Goal: Task Accomplishment & Management: Use online tool/utility

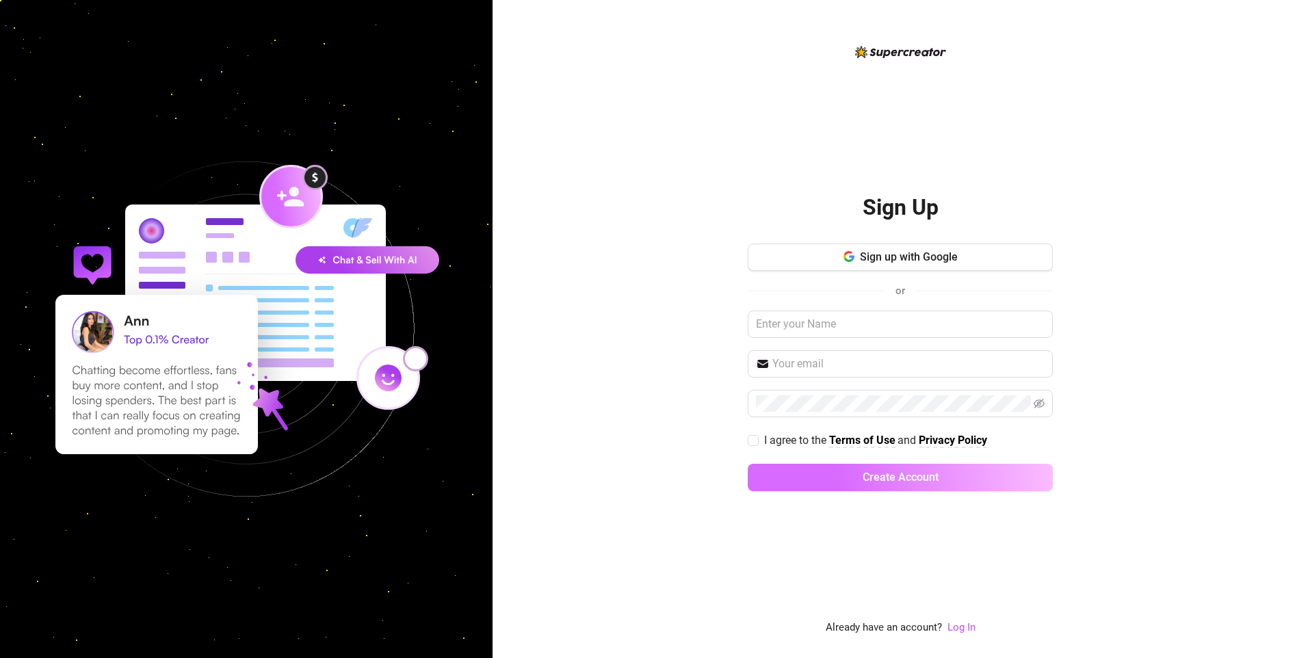
click at [892, 490] on button "Create Account" at bounding box center [900, 477] width 305 height 27
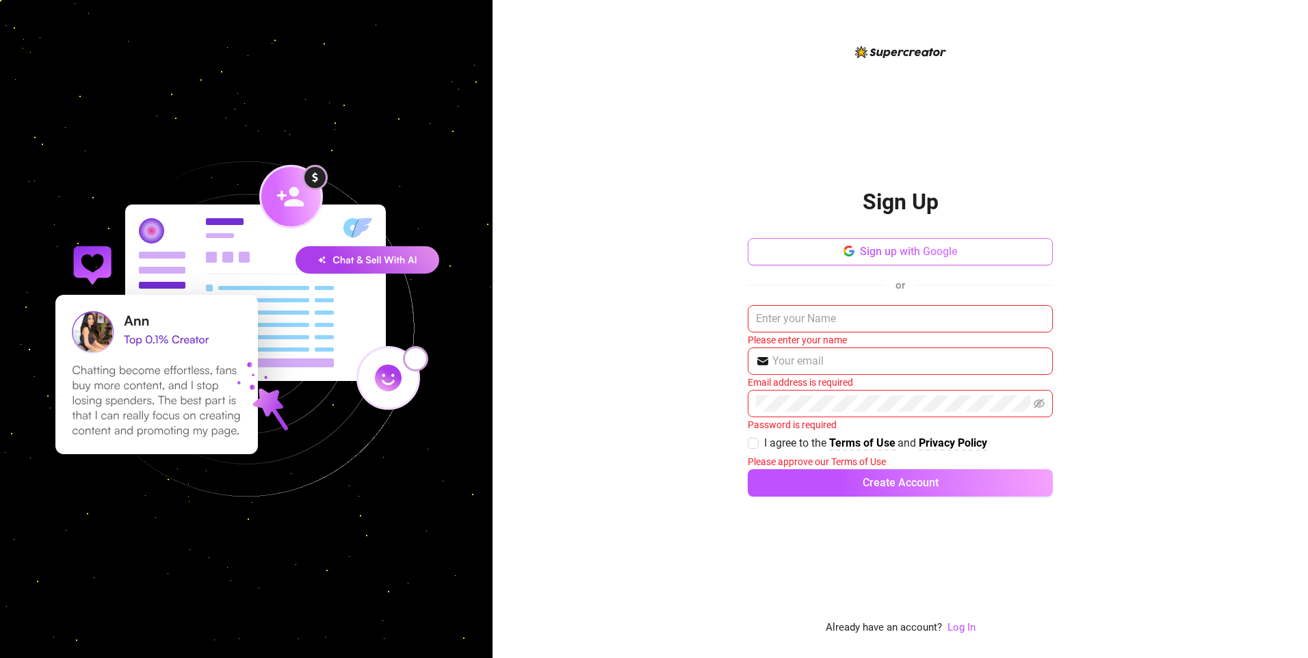
click at [918, 256] on span "Sign up with Google" at bounding box center [909, 251] width 98 height 13
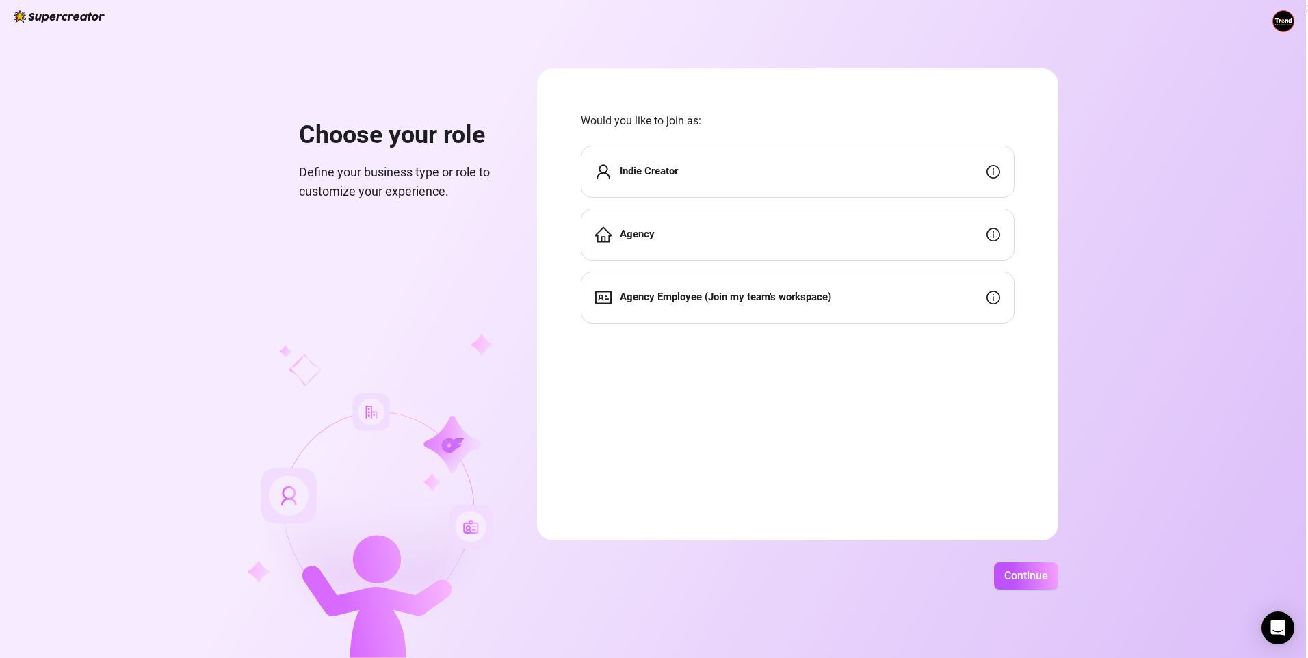
click at [655, 235] on div "Agency" at bounding box center [798, 235] width 434 height 52
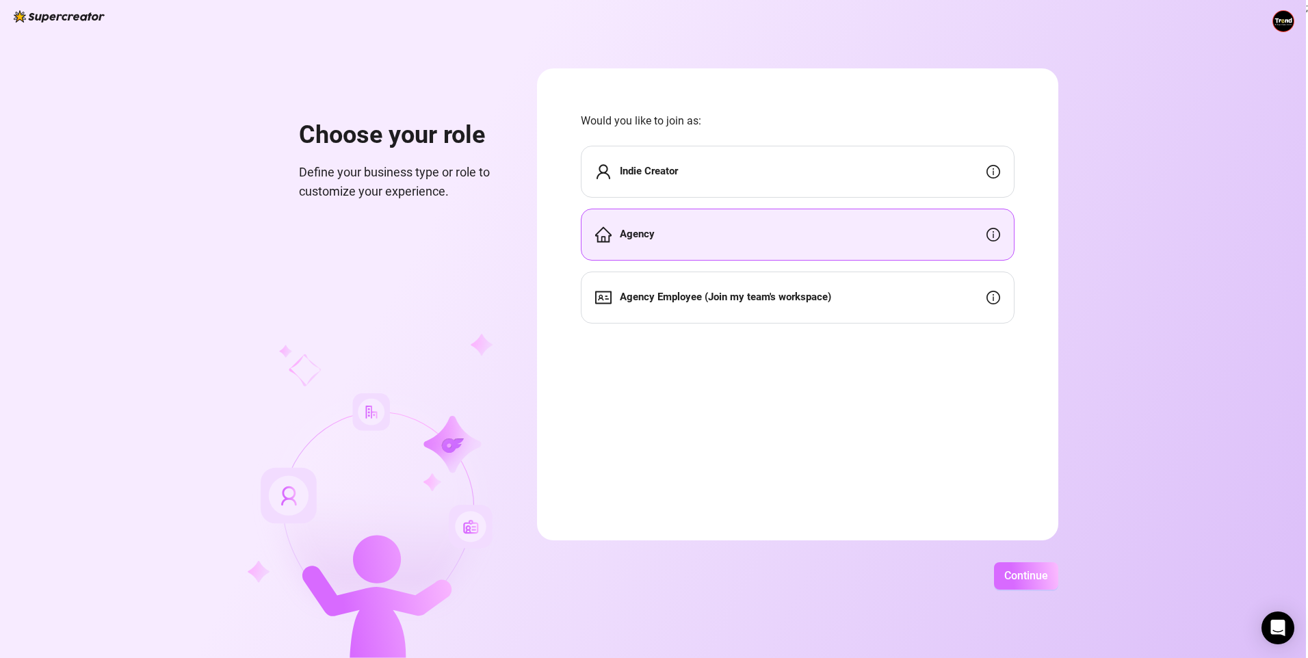
click at [1024, 586] on button "Continue" at bounding box center [1026, 575] width 64 height 27
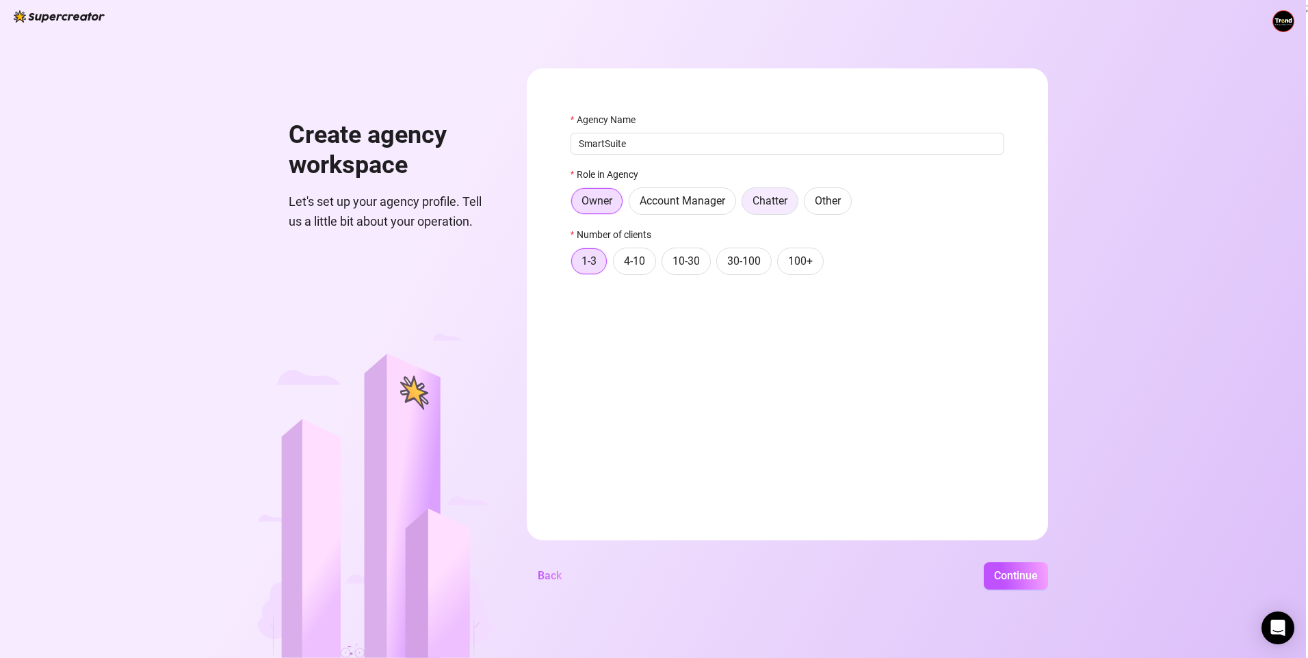
type input "SmartSuite"
click at [771, 211] on label "Chatter" at bounding box center [769, 200] width 57 height 27
click at [745, 204] on input "Chatter" at bounding box center [745, 204] width 0 height 0
click at [810, 265] on span "100+" at bounding box center [800, 260] width 25 height 13
click at [781, 265] on input "100+" at bounding box center [781, 265] width 0 height 0
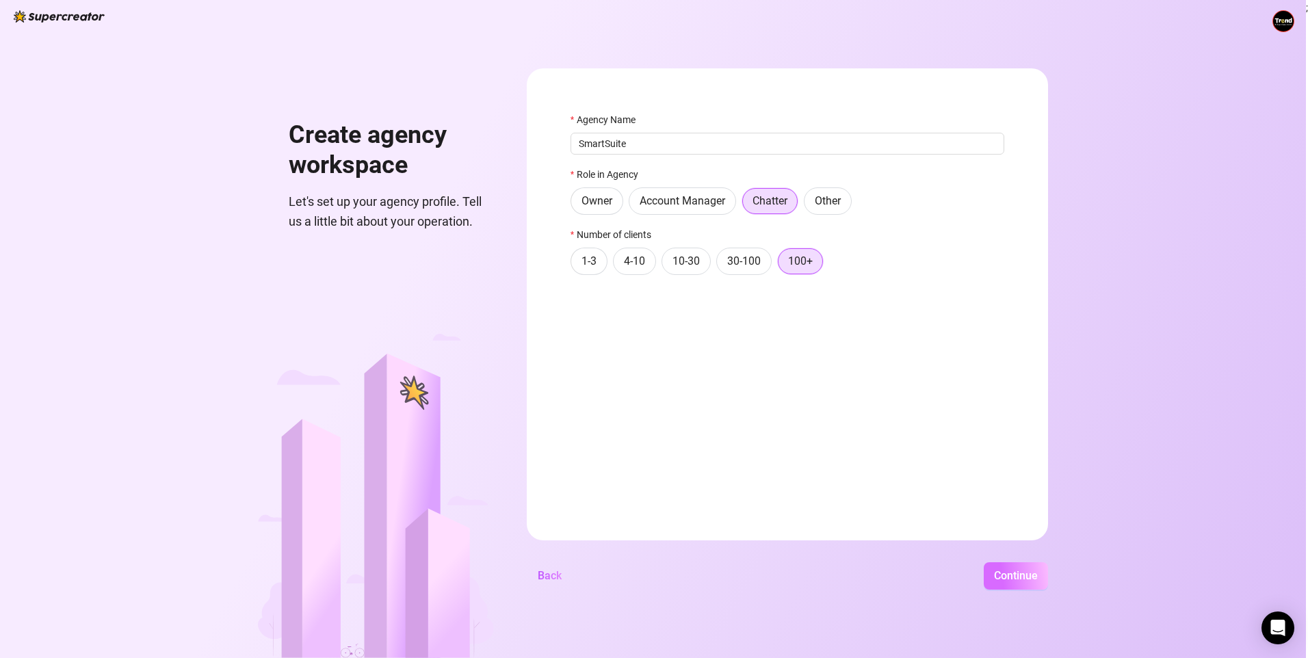
click at [1035, 578] on span "Continue" at bounding box center [1016, 575] width 44 height 13
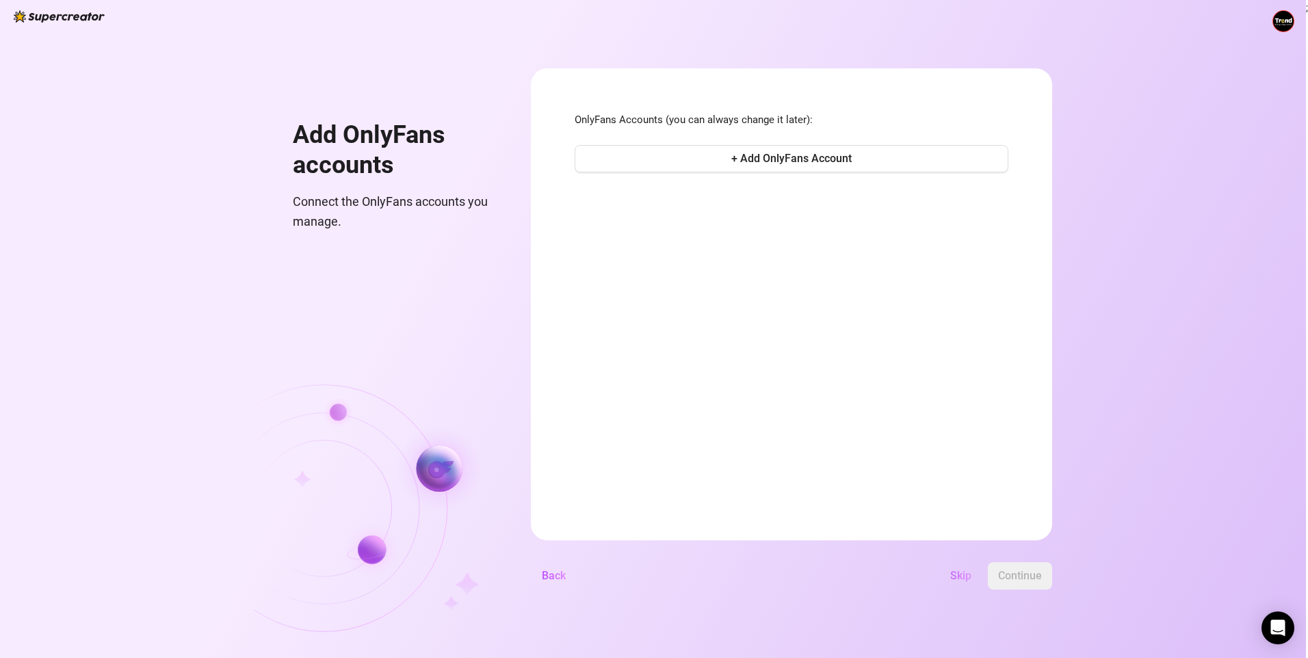
click at [955, 575] on span "Skip" at bounding box center [960, 575] width 21 height 13
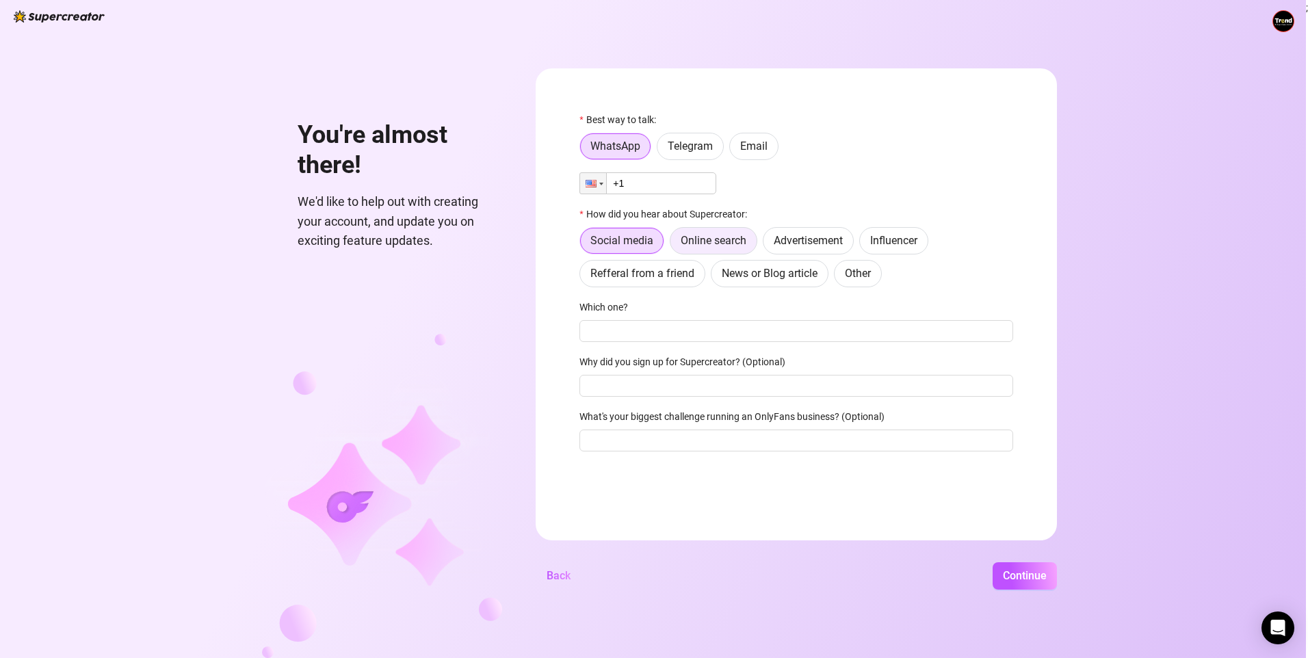
click at [707, 241] on span "Online search" at bounding box center [713, 240] width 66 height 13
click at [674, 244] on input "Online search" at bounding box center [674, 244] width 0 height 0
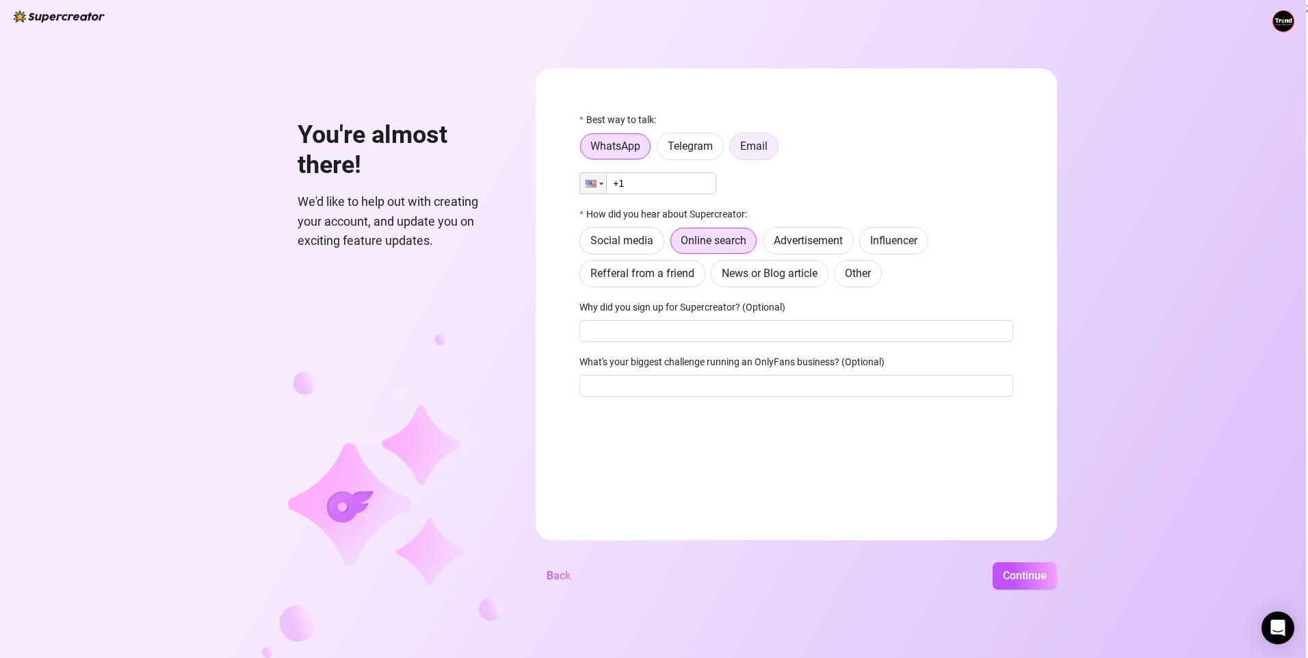
click at [752, 153] on label "Email" at bounding box center [753, 146] width 49 height 27
click at [733, 150] on input "Email" at bounding box center [733, 150] width 0 height 0
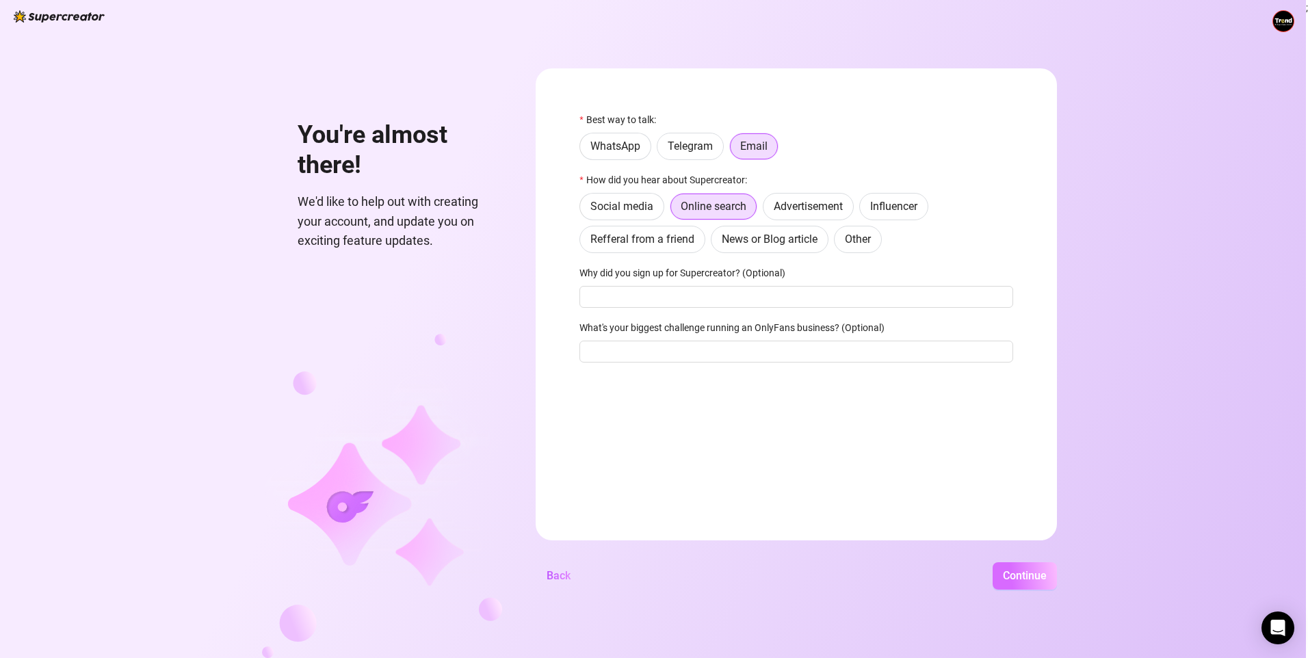
click at [1035, 575] on span "Continue" at bounding box center [1025, 575] width 44 height 13
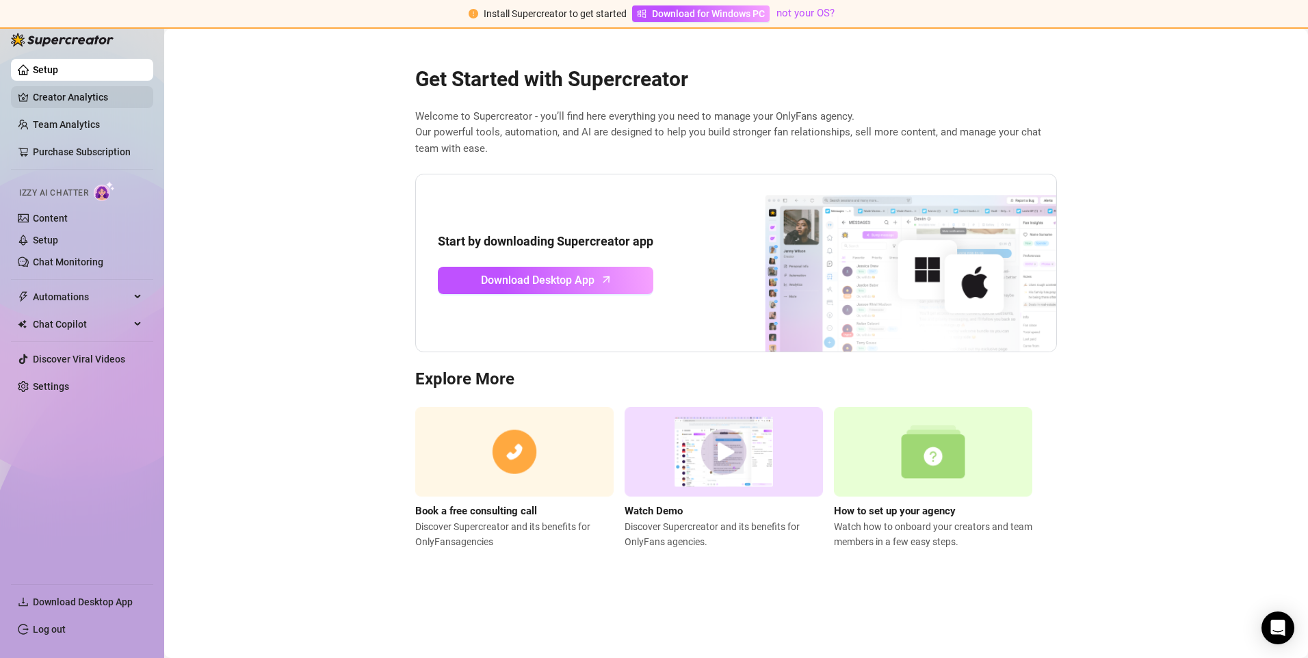
click at [92, 96] on link "Creator Analytics" at bounding box center [87, 97] width 109 height 22
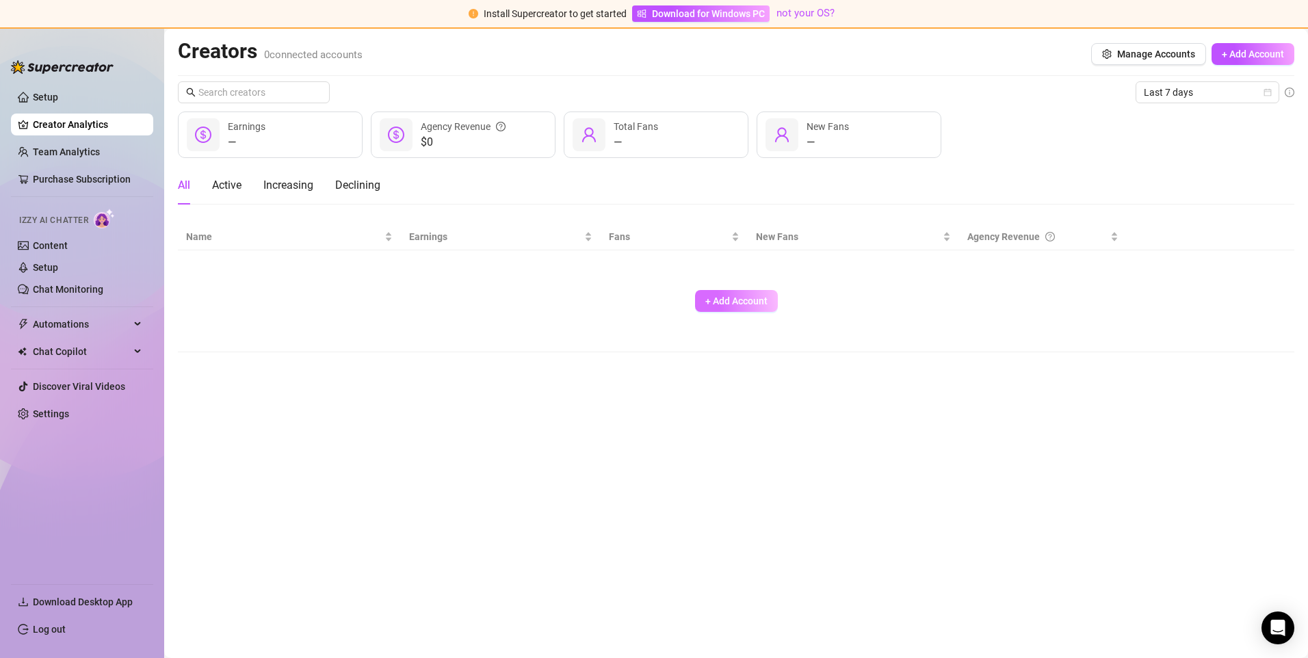
click at [758, 308] on button "+ Add Account" at bounding box center [736, 301] width 83 height 22
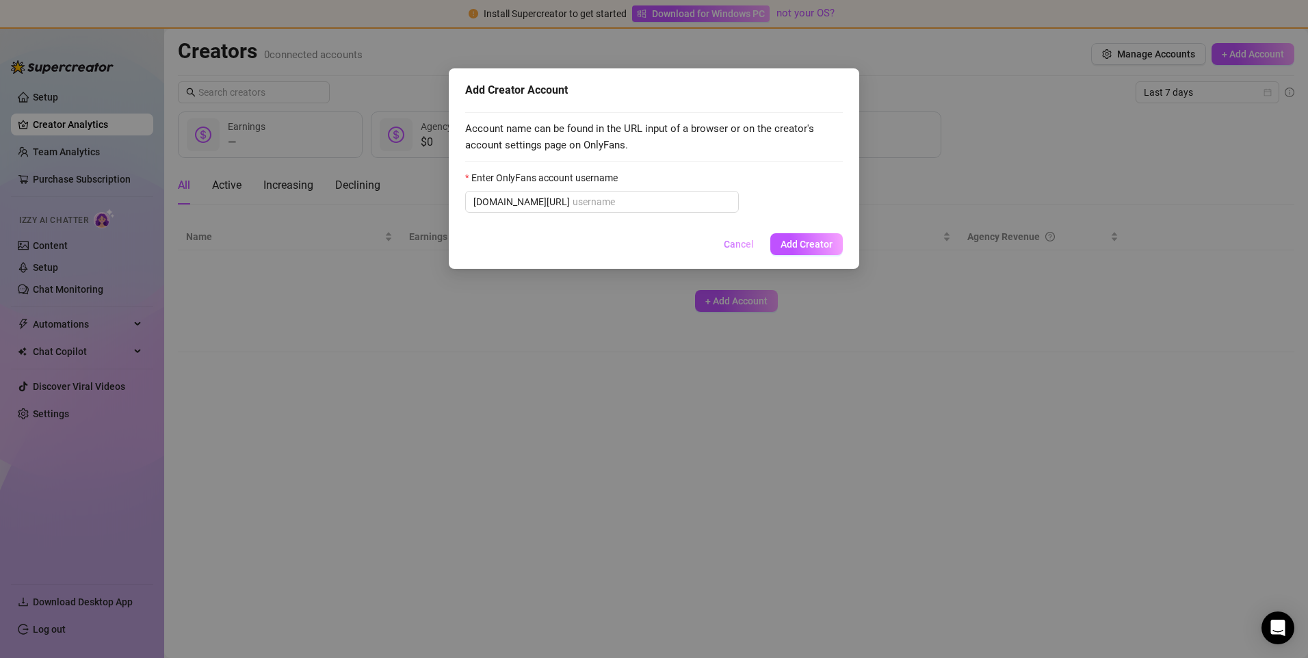
click at [735, 252] on button "Cancel" at bounding box center [739, 244] width 52 height 22
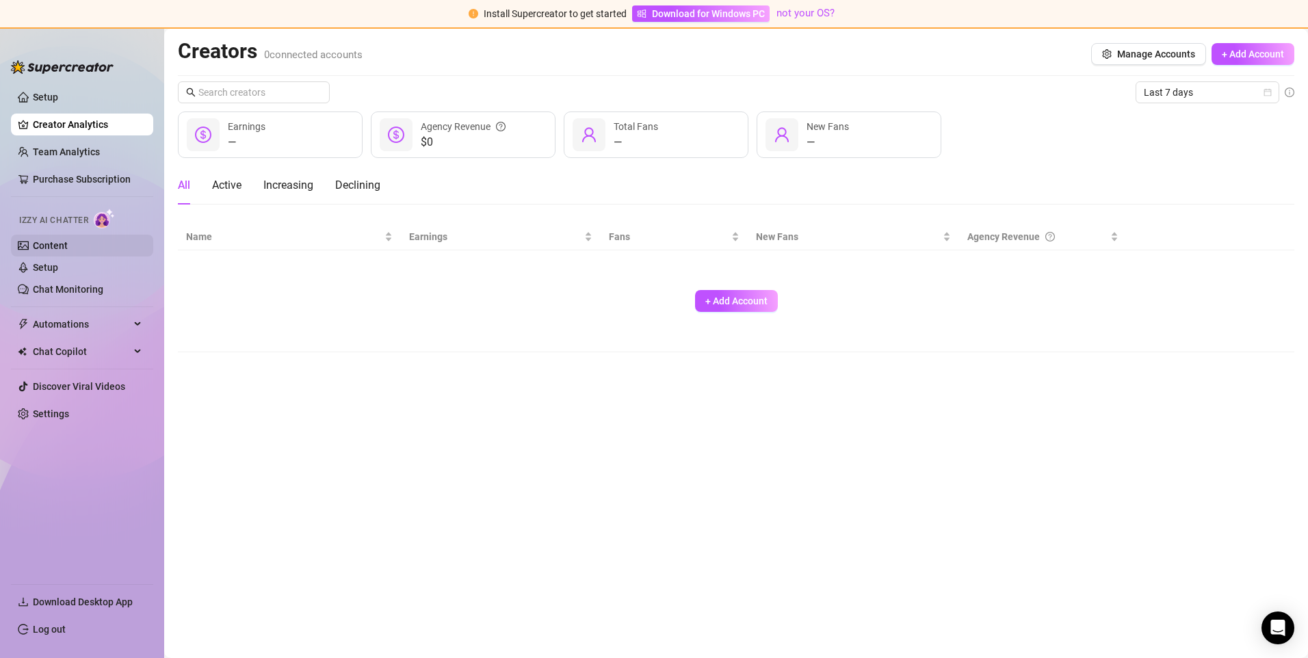
click at [38, 248] on link "Content" at bounding box center [50, 245] width 35 height 11
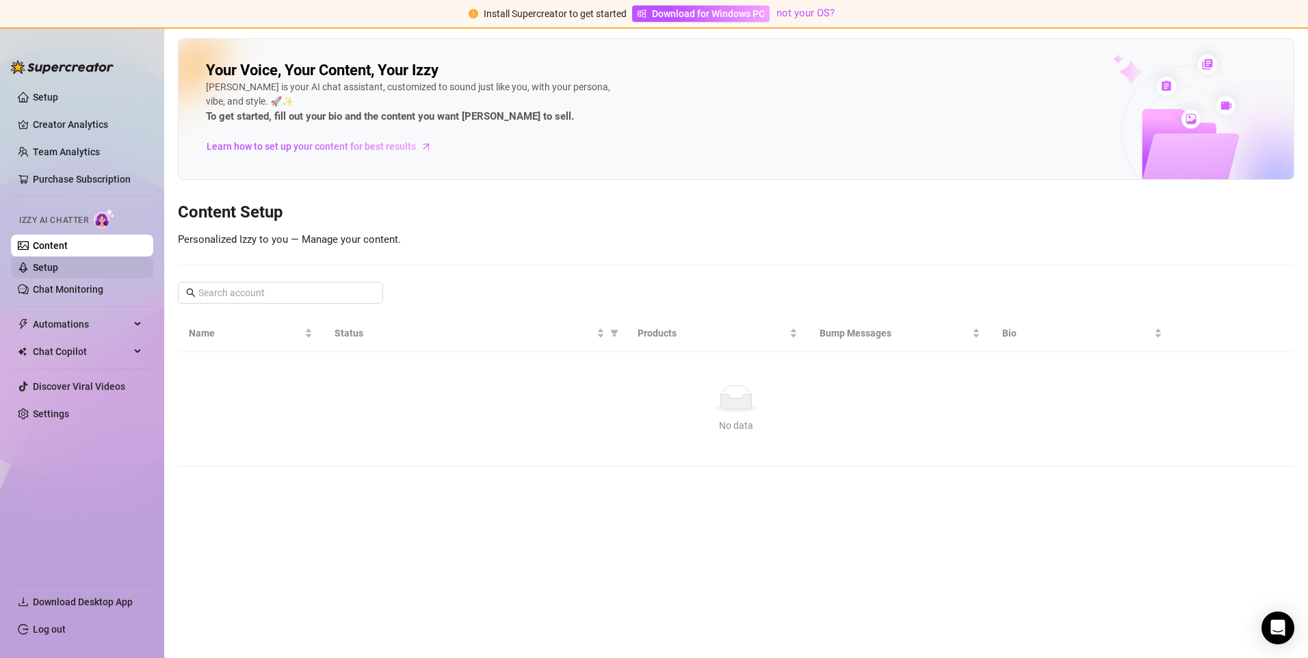
click at [54, 267] on link "Setup" at bounding box center [45, 267] width 25 height 11
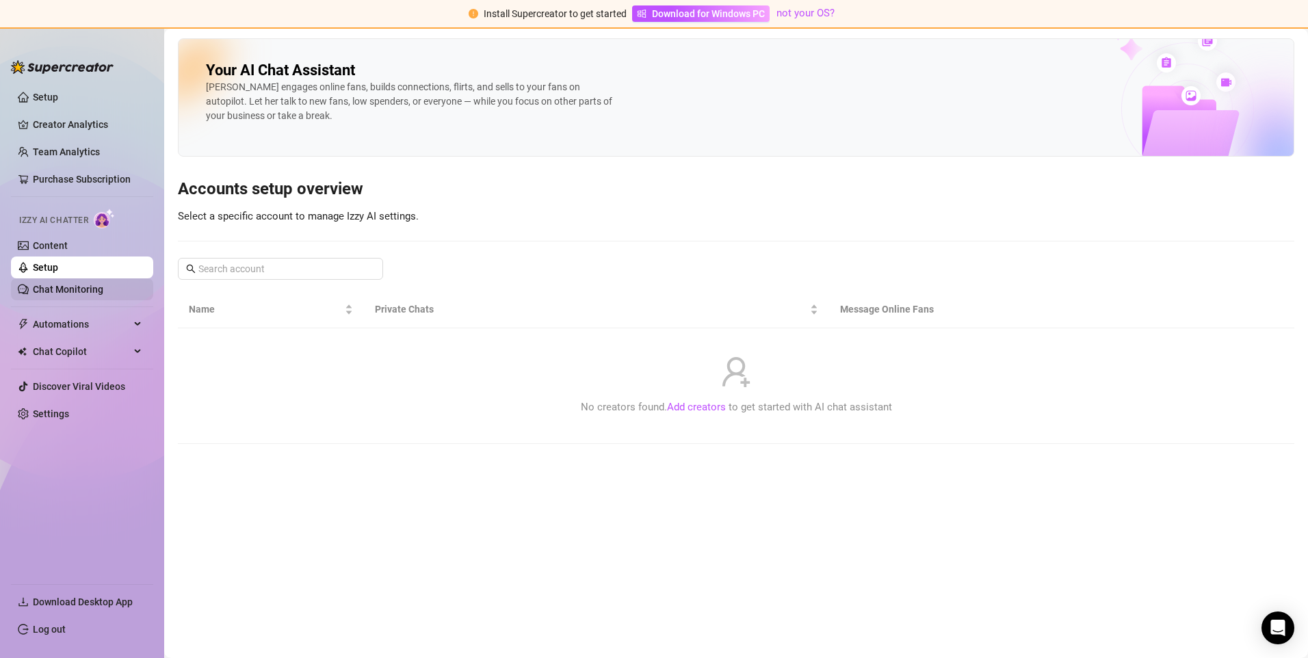
click at [103, 285] on link "Chat Monitoring" at bounding box center [68, 289] width 70 height 11
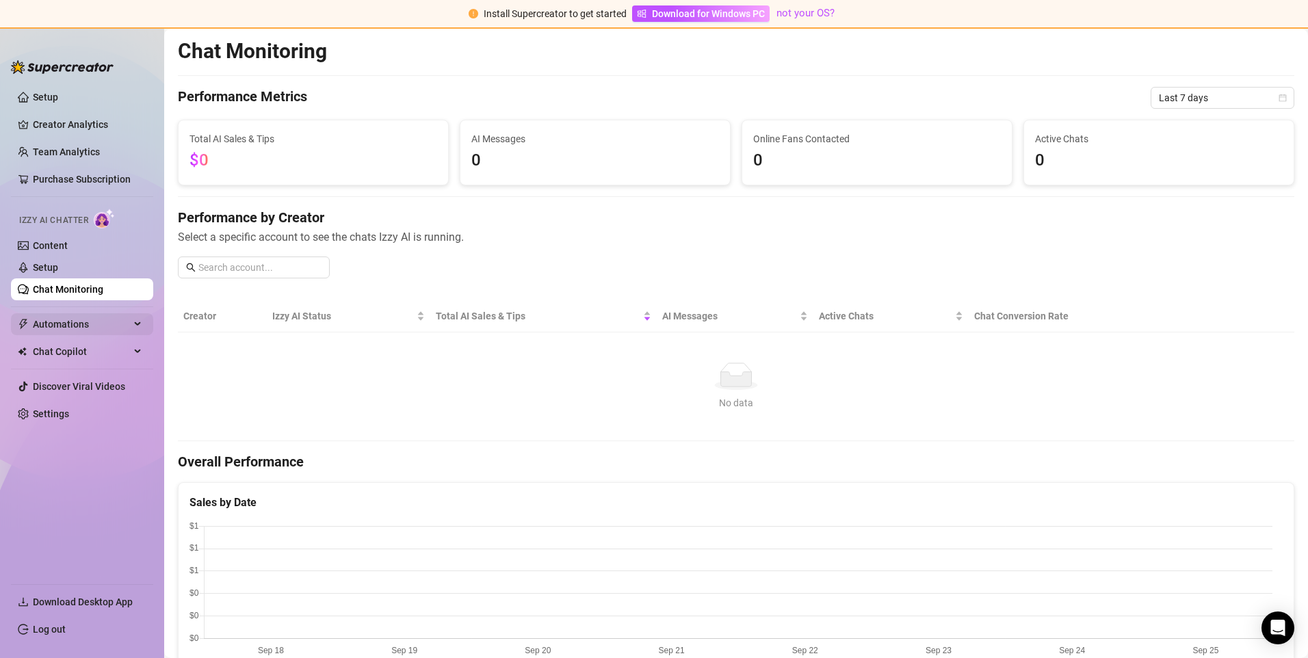
click at [64, 323] on span "Automations" at bounding box center [81, 324] width 97 height 22
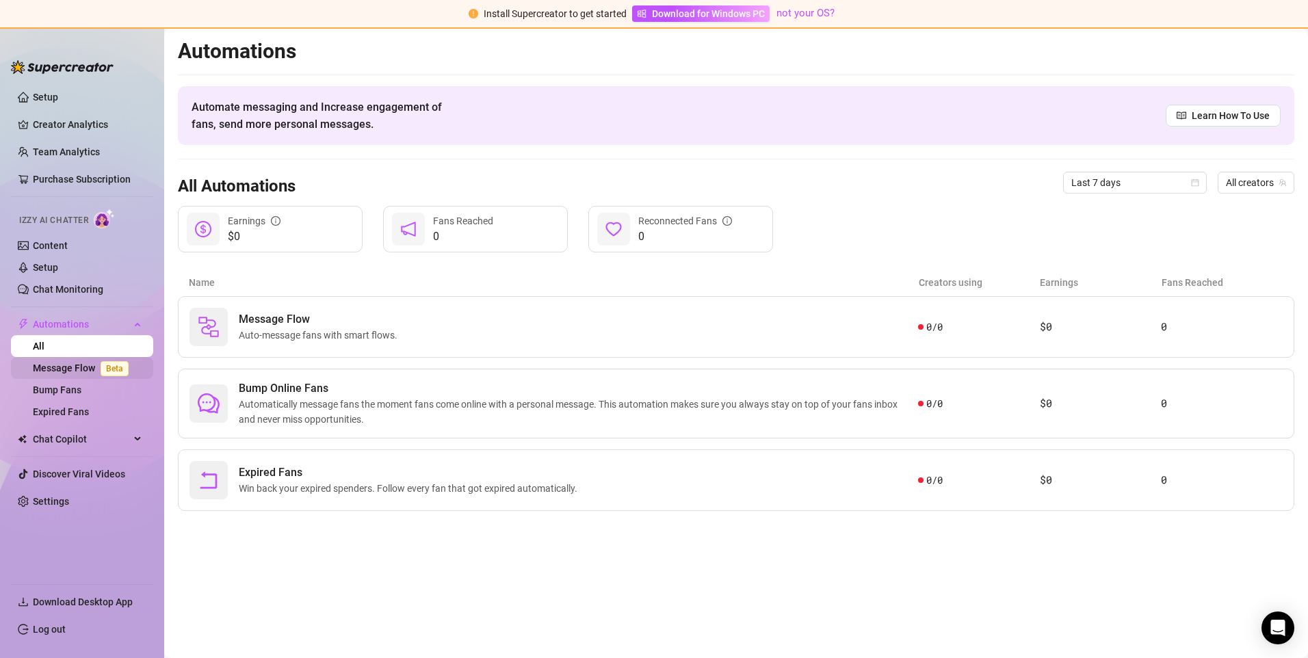
click at [77, 372] on link "Message Flow Beta" at bounding box center [83, 367] width 101 height 11
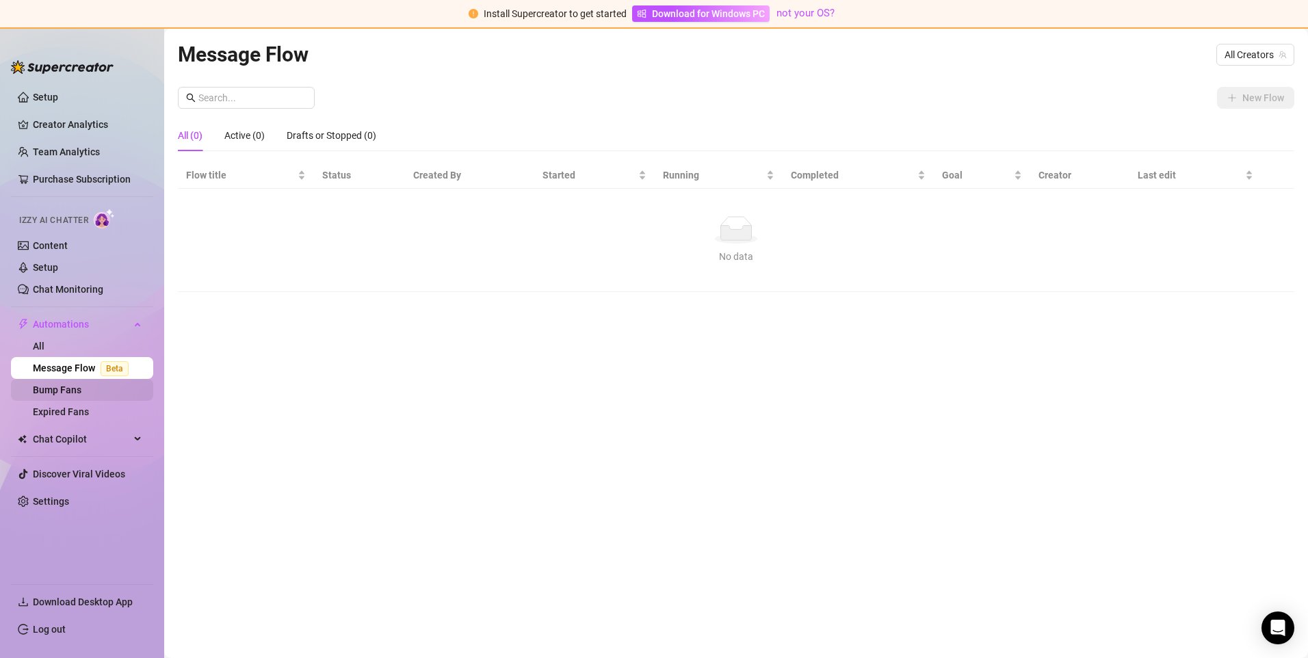
click at [73, 393] on link "Bump Fans" at bounding box center [57, 389] width 49 height 11
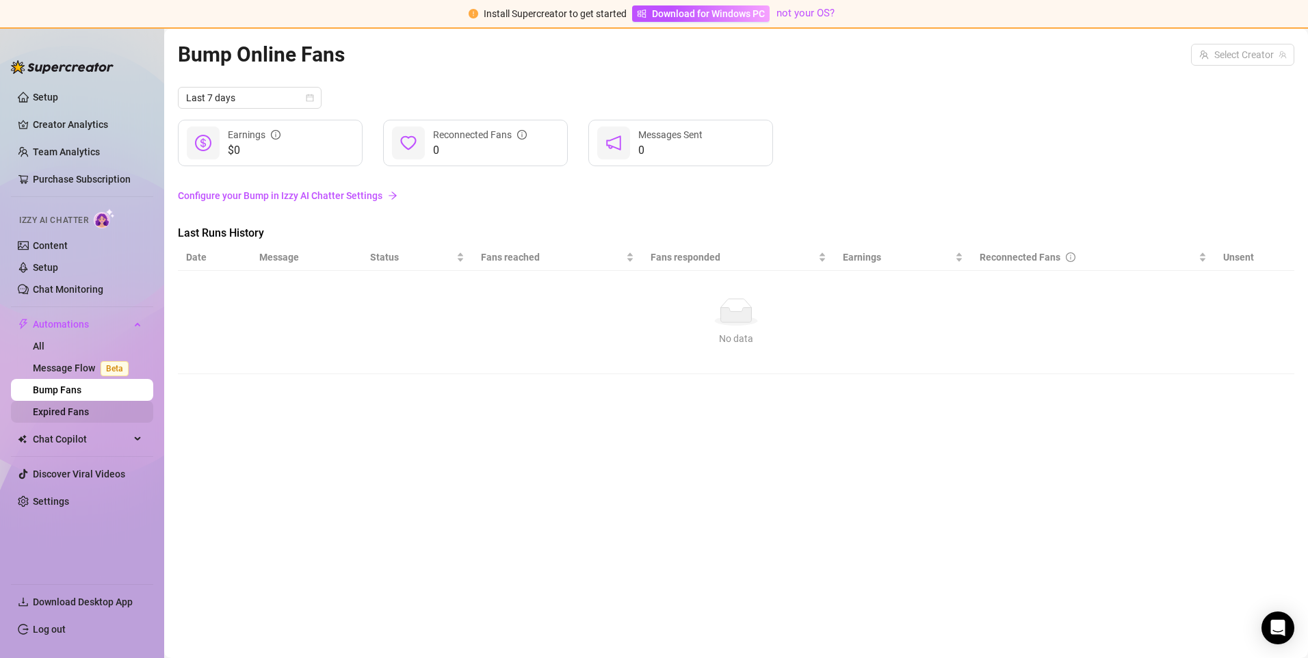
click at [81, 412] on link "Expired Fans" at bounding box center [61, 411] width 56 height 11
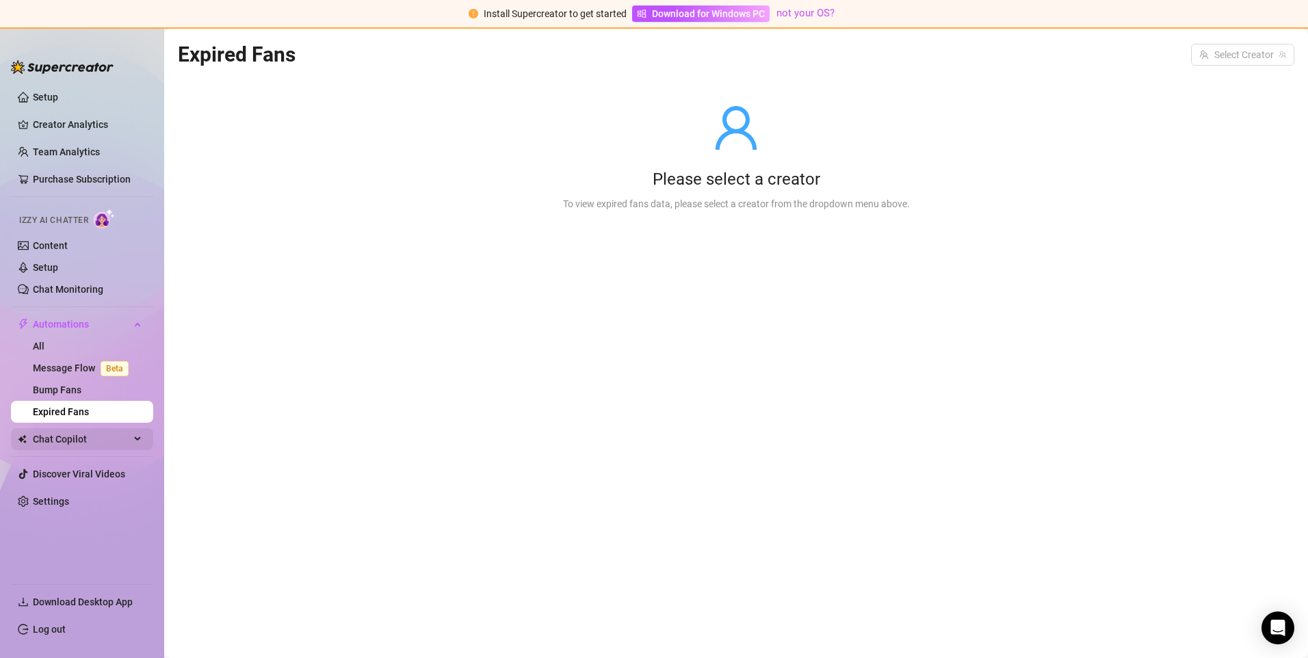
click at [129, 434] on span "Chat Copilot" at bounding box center [81, 439] width 97 height 22
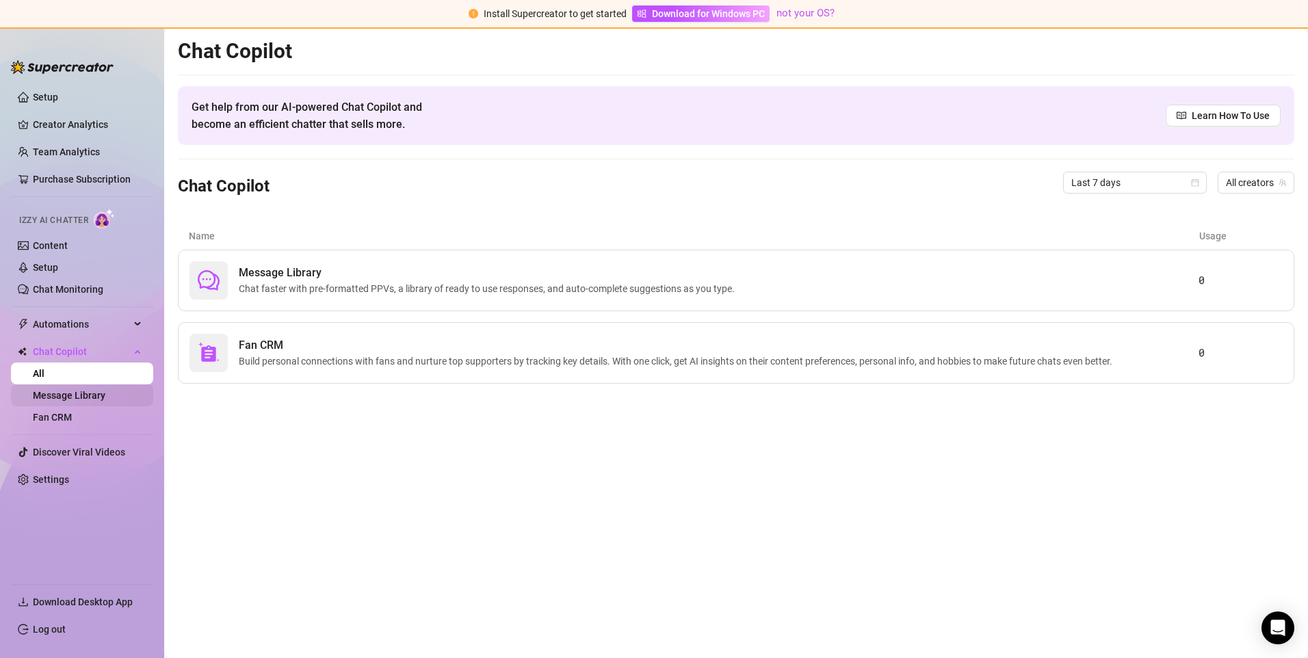
click at [105, 396] on link "Message Library" at bounding box center [69, 395] width 72 height 11
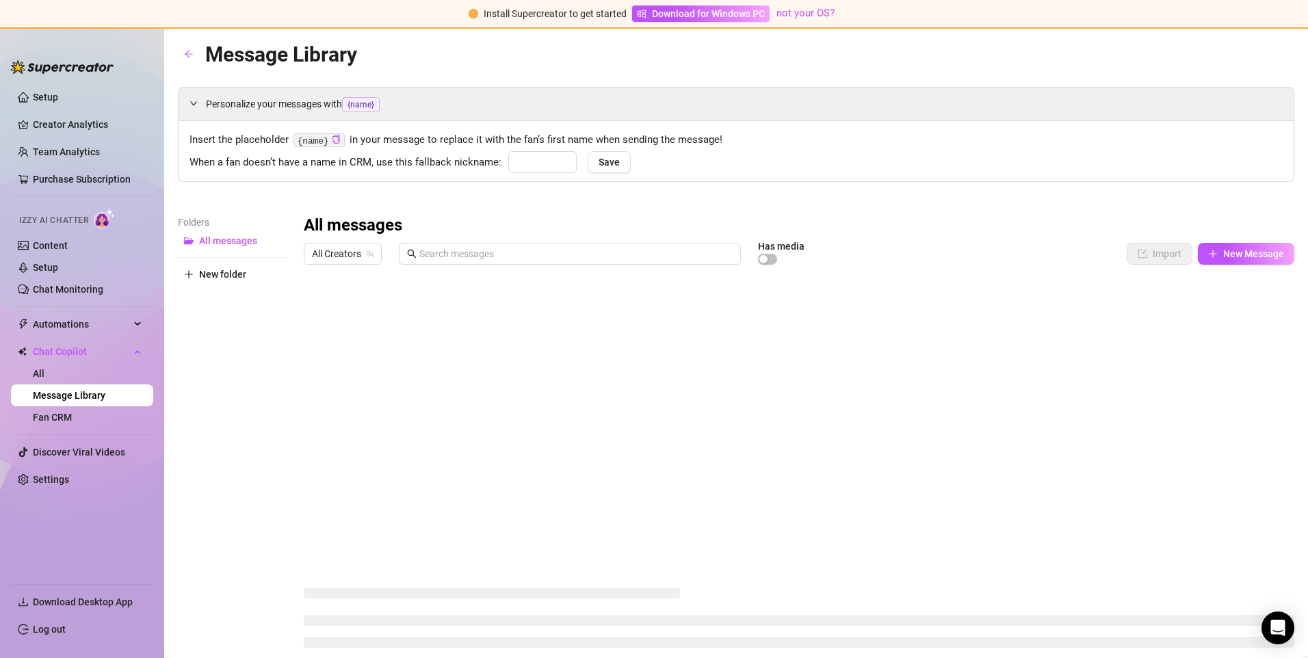
type input "babe"
click at [88, 452] on link "Discover Viral Videos" at bounding box center [79, 452] width 92 height 11
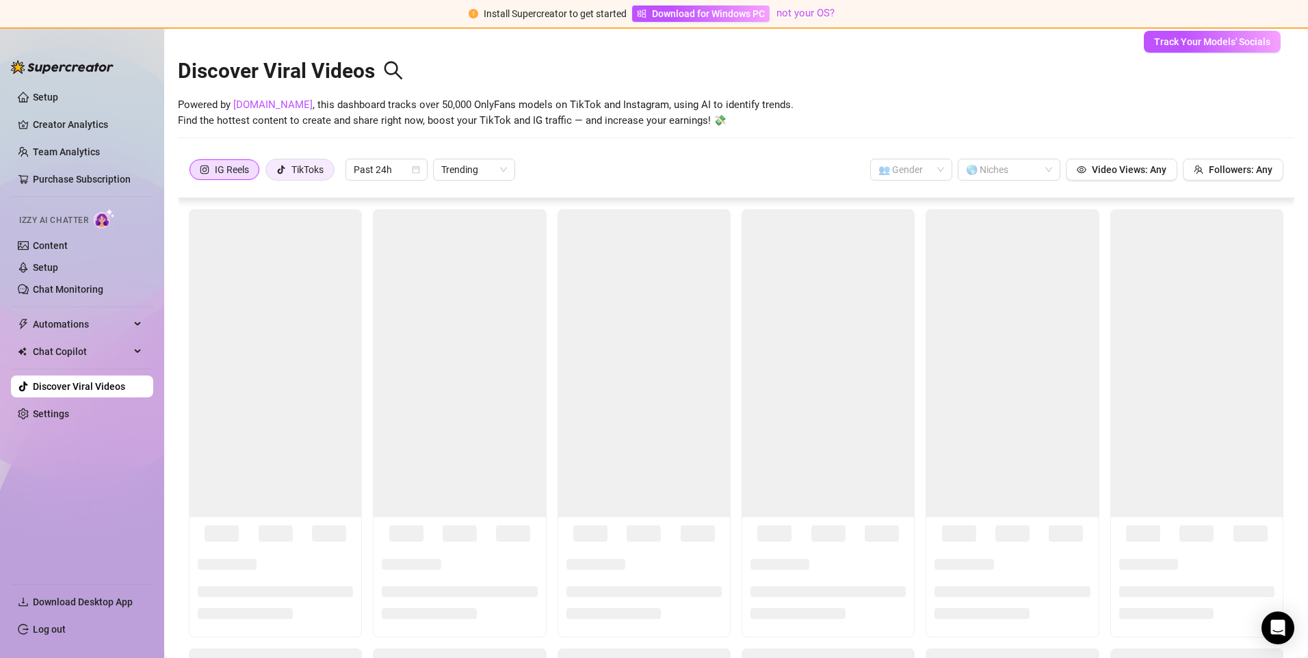
click at [306, 163] on div "TikToks" at bounding box center [307, 169] width 32 height 21
click at [269, 173] on input "TikToks" at bounding box center [269, 173] width 0 height 0
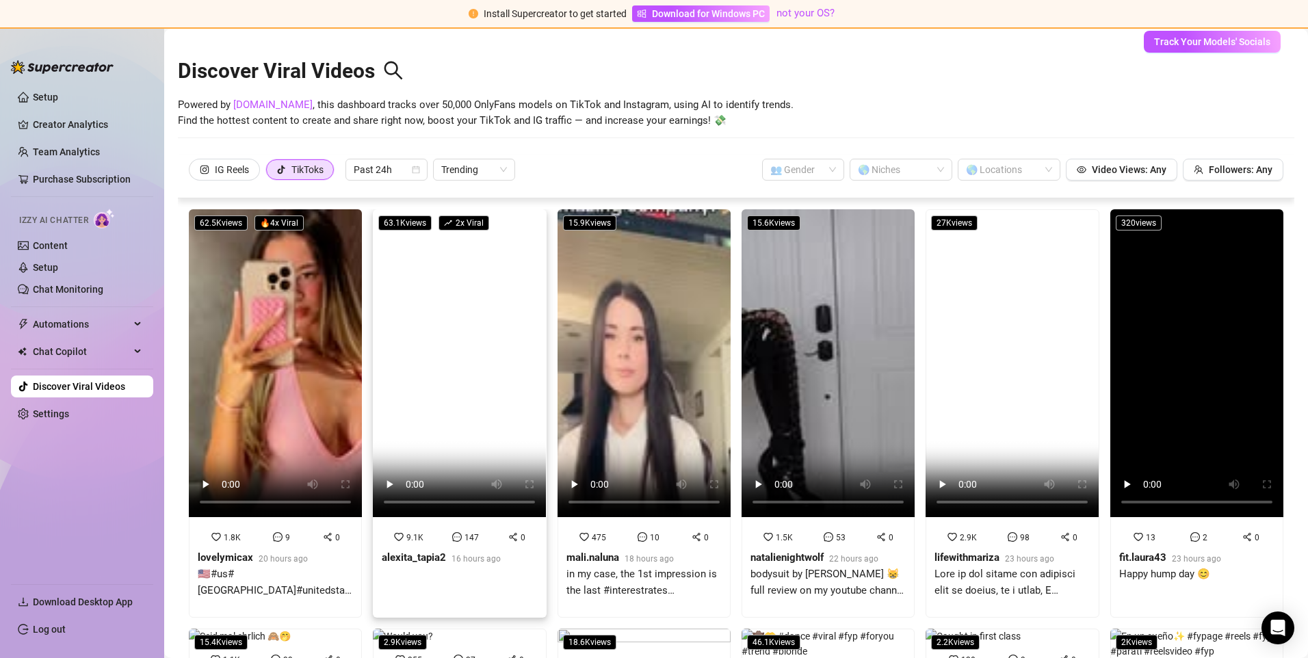
click at [436, 396] on video at bounding box center [459, 363] width 173 height 308
